Goal: Task Accomplishment & Management: Manage account settings

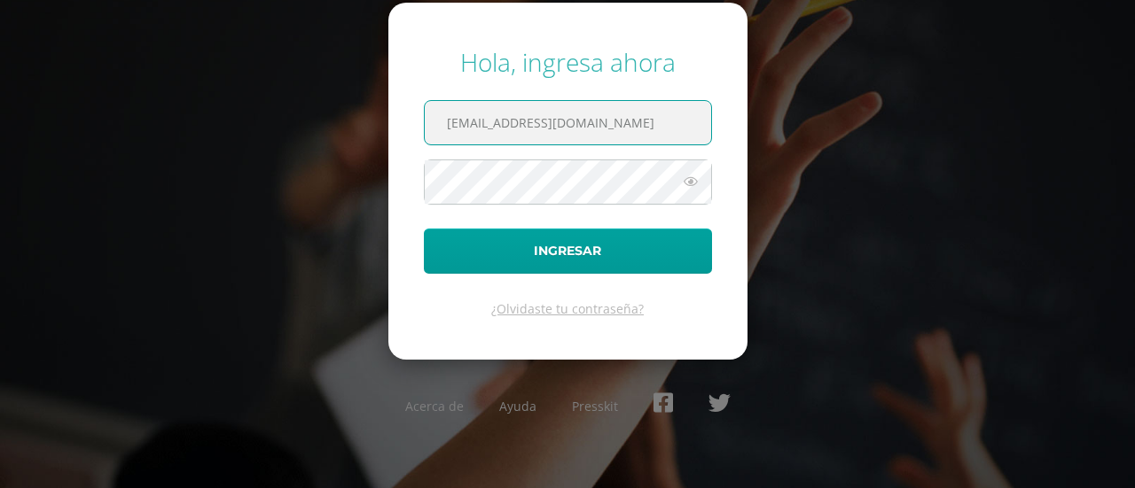
drag, startPoint x: 565, startPoint y: 121, endPoint x: 562, endPoint y: 218, distance: 96.7
click at [562, 218] on form "Hola, ingresa ahora 893@laestrella.edu.gt Ingresar ¿Olvidaste tu contraseña?" at bounding box center [567, 181] width 359 height 356
type input "899@laestrella.edu.gt"
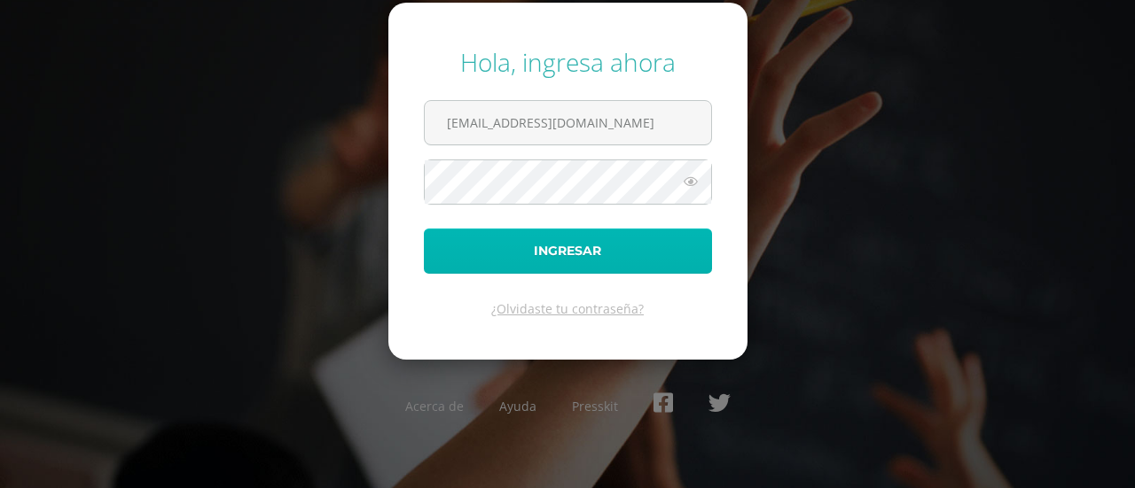
click at [536, 253] on button "Ingresar" at bounding box center [568, 251] width 288 height 45
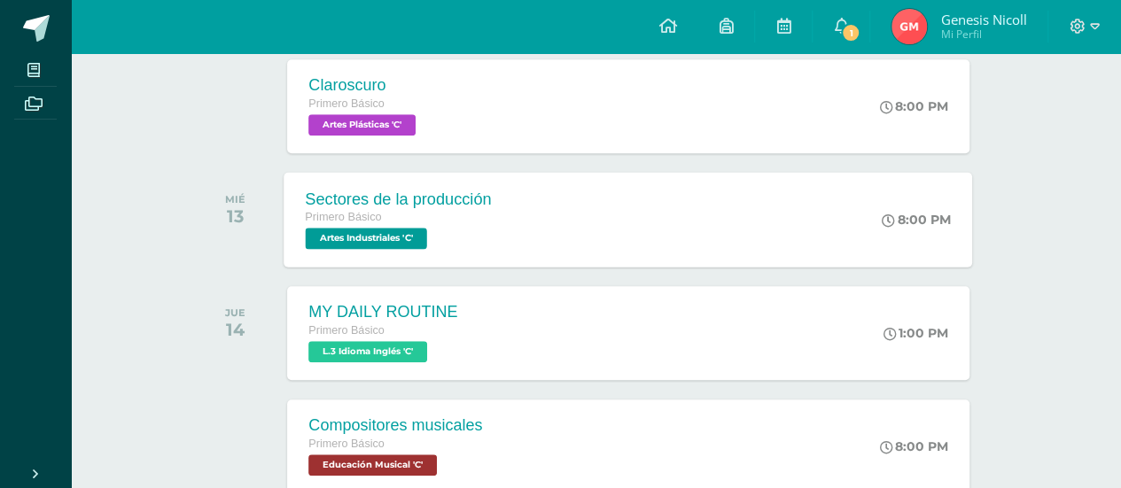
scroll to position [632, 0]
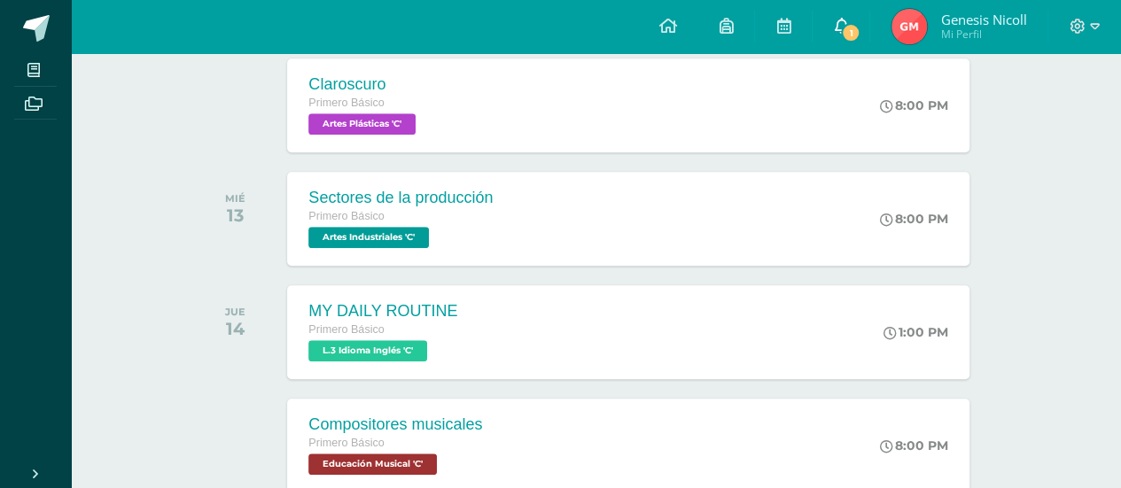
click at [837, 35] on span at bounding box center [841, 27] width 14 height 20
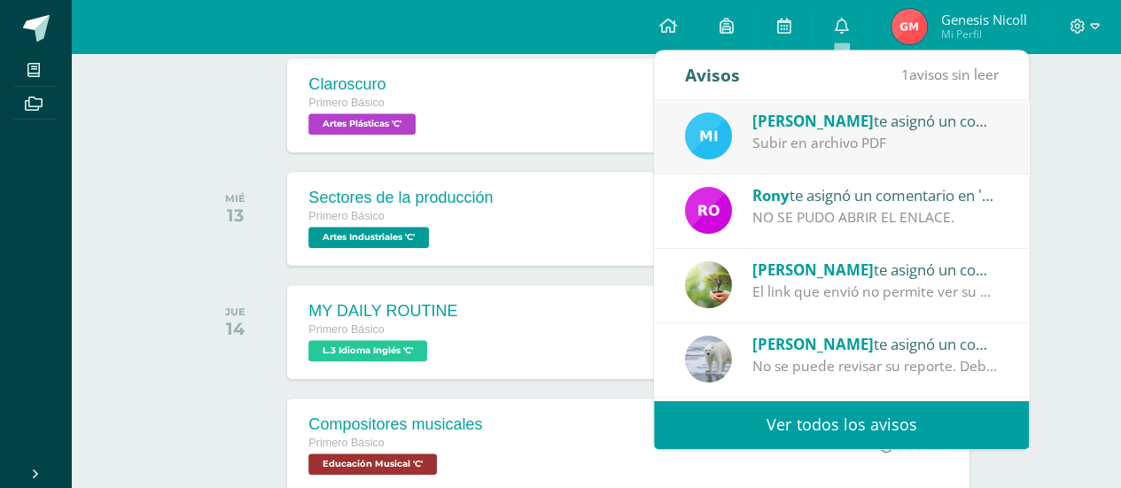
click at [798, 150] on div "Subir en archivo PDF" at bounding box center [876, 143] width 246 height 20
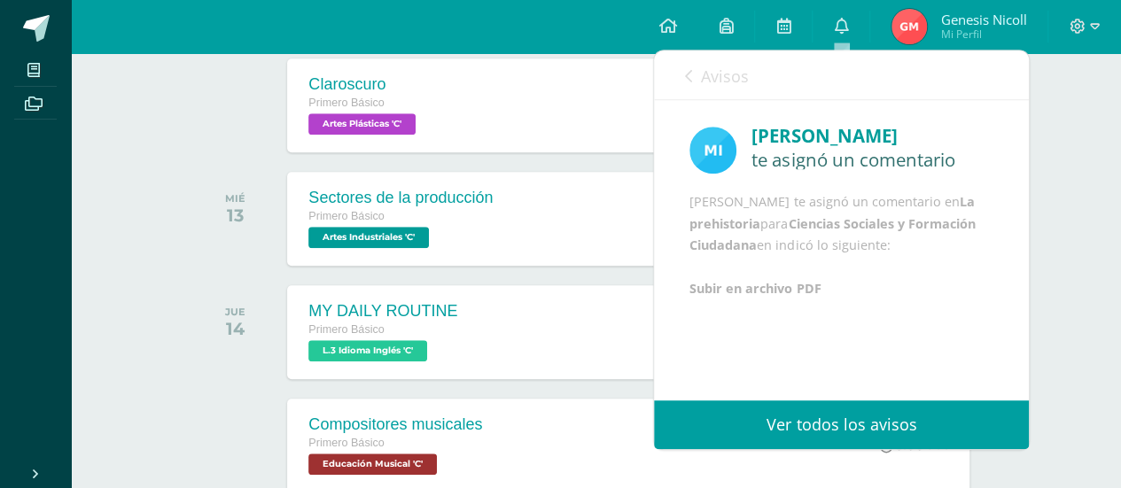
click at [777, 421] on link "Ver todos los avisos" at bounding box center [841, 425] width 375 height 49
